Goal: Task Accomplishment & Management: Complete application form

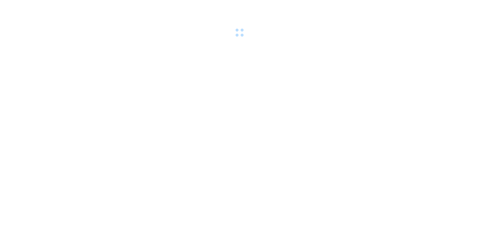
click at [68, 159] on body at bounding box center [239, 112] width 479 height 225
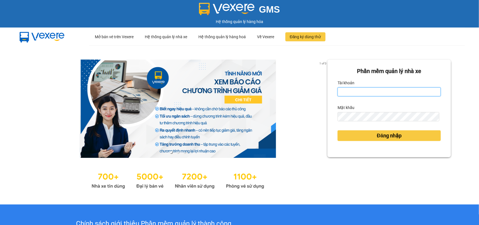
click at [355, 91] on input "Tài khoản" at bounding box center [389, 91] width 103 height 9
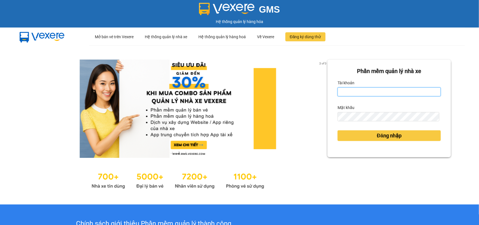
type input "bichdung88sg.phuongnam"
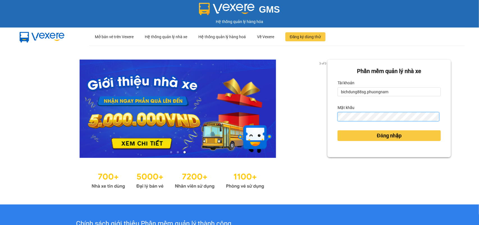
click at [338, 130] on button "Đăng nhập" at bounding box center [389, 135] width 103 height 11
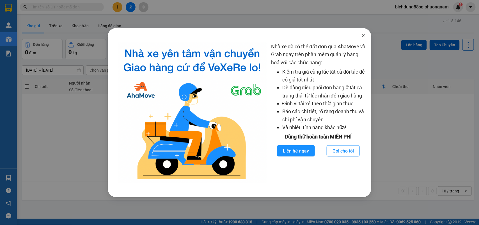
click at [365, 35] on icon "close" at bounding box center [363, 35] width 4 height 4
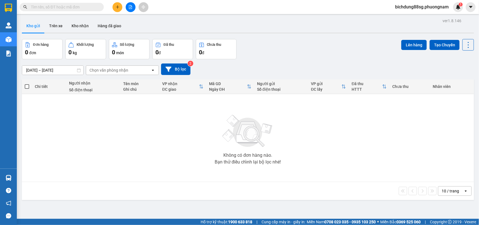
drag, startPoint x: 123, startPoint y: 6, endPoint x: 121, endPoint y: 6, distance: 2.8
click at [121, 6] on div at bounding box center [130, 7] width 42 height 10
click at [119, 6] on icon "plus" at bounding box center [118, 7] width 4 height 4
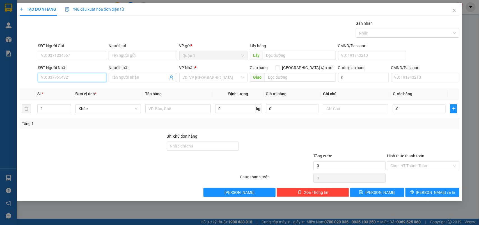
click at [79, 76] on input "SĐT Người Nhận" at bounding box center [72, 77] width 68 height 9
click at [79, 89] on div "0903755697 - bãy -NGHĨA" at bounding box center [72, 89] width 62 height 6
type input "0903755697"
type input "bãy -NGHĨA"
type input "0903755697"
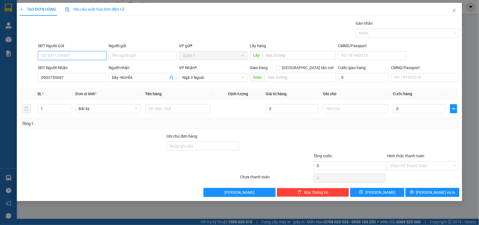
click at [85, 58] on input "SĐT Người Gửi" at bounding box center [72, 55] width 68 height 9
click at [77, 66] on div "0944897389 - VIỆT" at bounding box center [72, 67] width 62 height 6
type input "0944897389"
type input "VIỆT"
click at [168, 110] on input "text" at bounding box center [177, 108] width 65 height 9
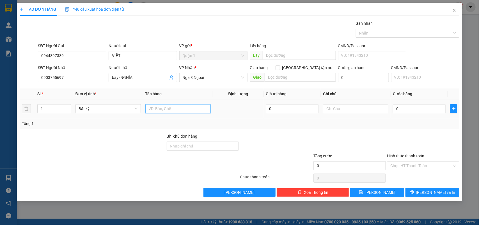
type input "1"
type input "2tg"
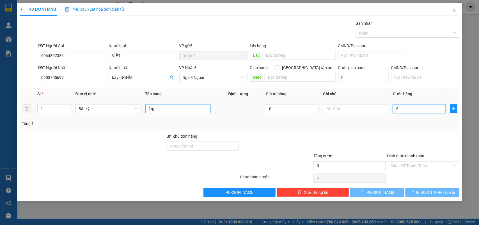
type input "60"
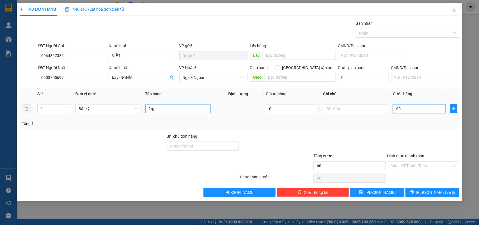
type input "60"
type input "60.000"
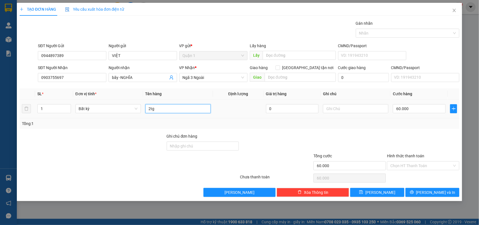
click at [168, 110] on input "2tg" at bounding box center [177, 108] width 65 height 9
type input "2TG"
click at [415, 166] on input "Hình thức thanh toán" at bounding box center [421, 165] width 62 height 8
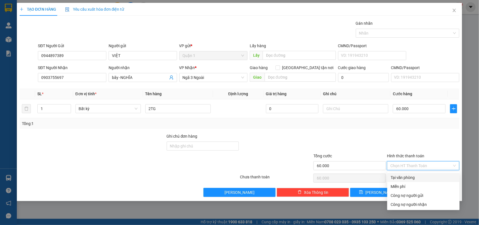
click at [405, 175] on div "Tại văn phòng" at bounding box center [424, 177] width 66 height 6
type input "0"
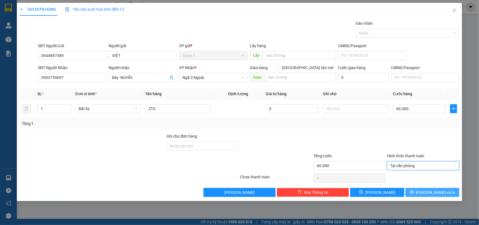
click at [430, 188] on button "[PERSON_NAME] và In" at bounding box center [433, 192] width 54 height 9
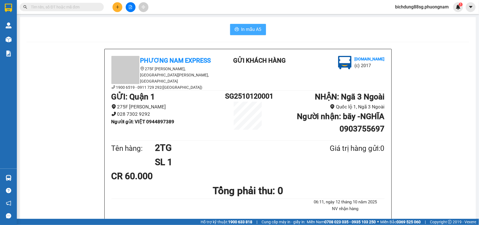
click at [247, 33] on span "In mẫu A5" at bounding box center [251, 29] width 20 height 7
click at [78, 8] on input "text" at bounding box center [64, 7] width 66 height 6
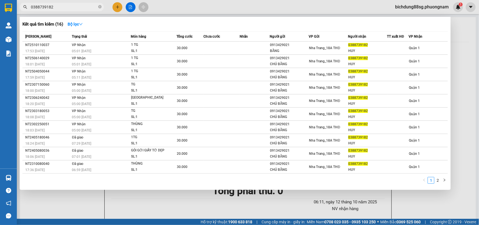
click at [78, 8] on input "0388739182" at bounding box center [64, 7] width 66 height 6
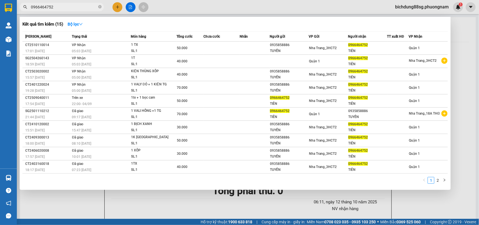
click at [102, 7] on span "0966464752" at bounding box center [62, 7] width 84 height 8
drag, startPoint x: 102, startPoint y: 7, endPoint x: 98, endPoint y: 7, distance: 4.8
click at [101, 7] on span "0966464752" at bounding box center [62, 7] width 84 height 8
click at [98, 7] on span "0966464752" at bounding box center [62, 7] width 84 height 8
click at [96, 8] on input "0966464752" at bounding box center [64, 7] width 66 height 6
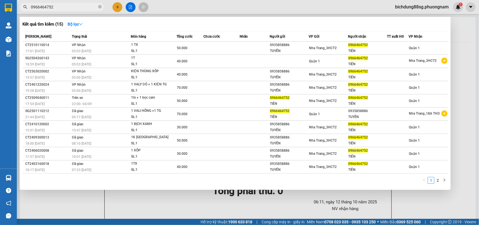
click at [95, 8] on input "0966464752" at bounding box center [64, 7] width 66 height 6
type input "0"
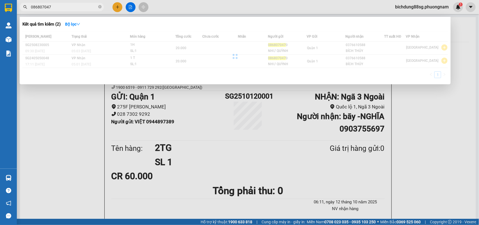
type input "0868070470"
